Goal: Information Seeking & Learning: Learn about a topic

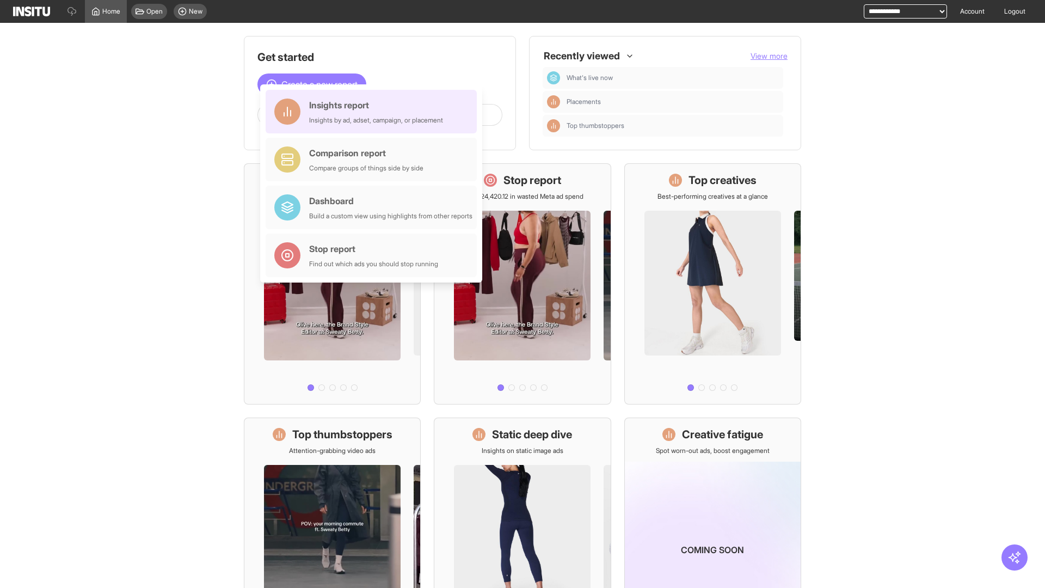
click at [374, 112] on div "Insights report Insights by ad, adset, campaign, or placement" at bounding box center [376, 111] width 134 height 26
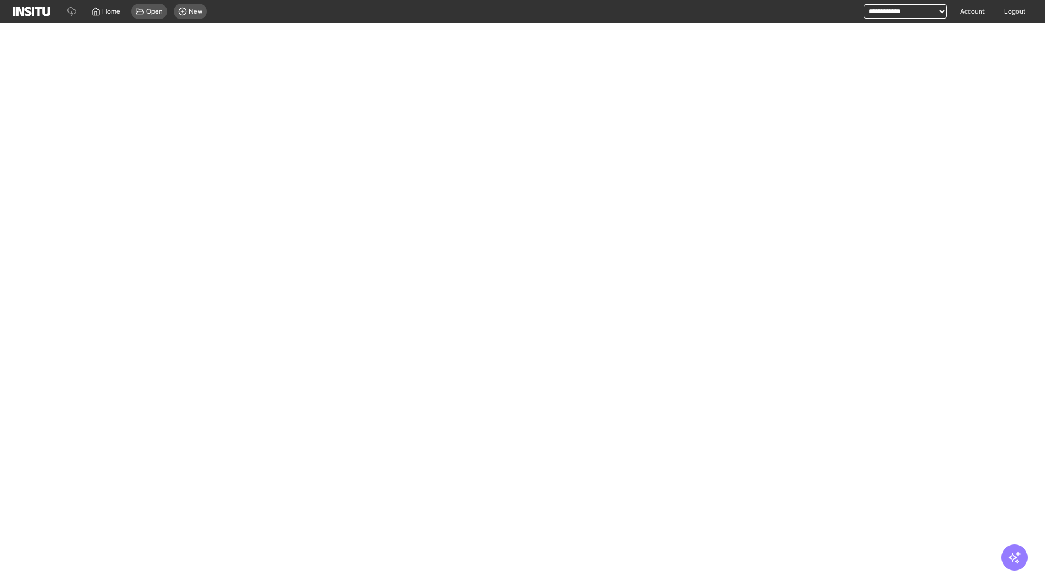
select select "**"
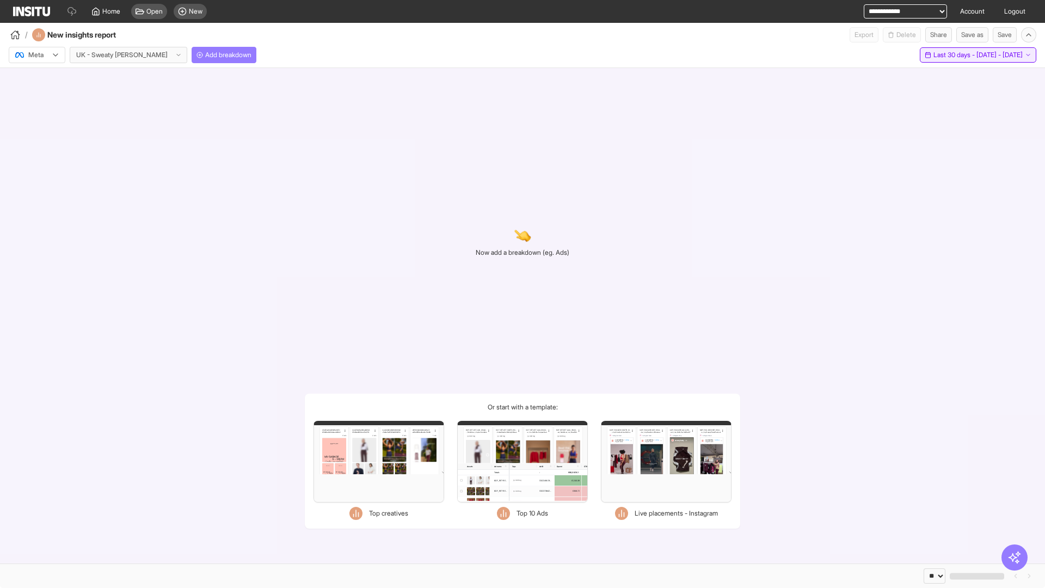
click at [957, 55] on span "Last 30 days - [DATE] - [DATE]" at bounding box center [977, 55] width 89 height 9
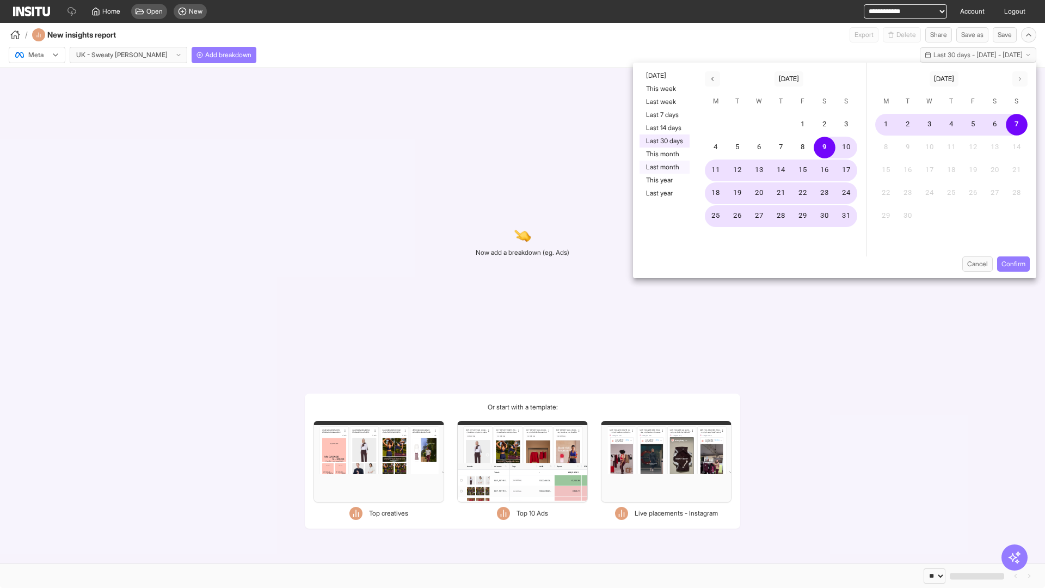
click at [663, 167] on button "Last month" at bounding box center [664, 167] width 50 height 13
